Goal: Information Seeking & Learning: Learn about a topic

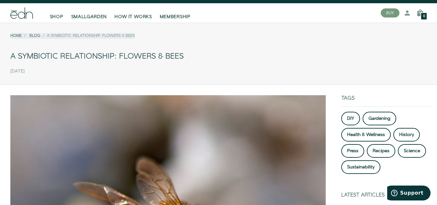
scroll to position [10, 0]
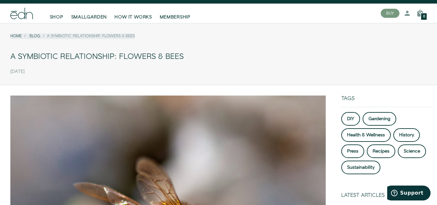
click at [138, 69] on div "[DATE]" at bounding box center [218, 71] width 416 height 11
drag, startPoint x: 39, startPoint y: 13, endPoint x: 8, endPoint y: 16, distance: 30.5
click at [8, 16] on div "SHOP SMALLGARDEN HOW IT WORKS MEMBERSHIP" at bounding box center [190, 13] width 370 height 19
drag, startPoint x: 8, startPoint y: 16, endPoint x: 30, endPoint y: 16, distance: 22.0
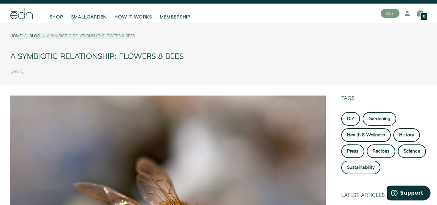
click at [30, 16] on div at bounding box center [21, 13] width 33 height 11
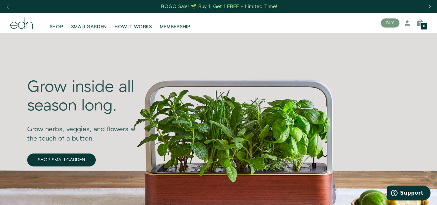
click at [33, 26] on div at bounding box center [21, 22] width 33 height 11
drag, startPoint x: 33, startPoint y: 26, endPoint x: 0, endPoint y: 12, distance: 35.7
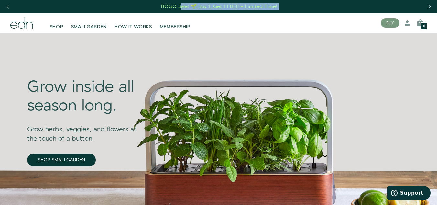
click at [7, 5] on div "Previous slide" at bounding box center [7, 7] width 9 height 14
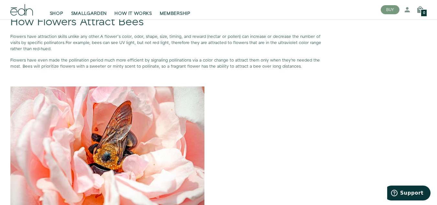
scroll to position [1245, 0]
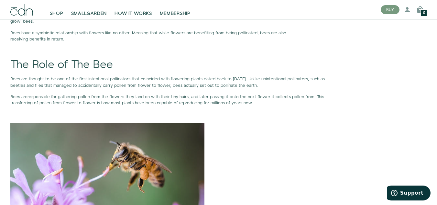
scroll to position [417, 0]
